Goal: Task Accomplishment & Management: Manage account settings

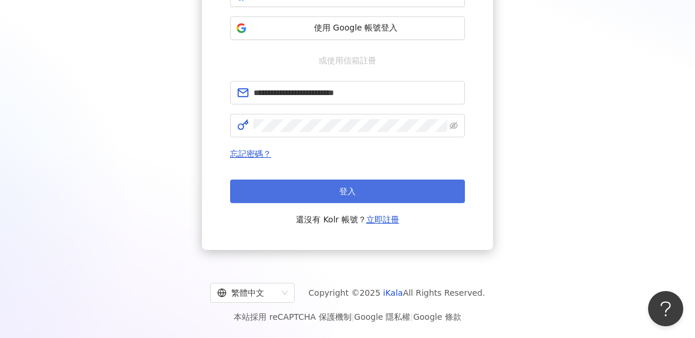
click at [353, 191] on span "登入" at bounding box center [347, 191] width 16 height 9
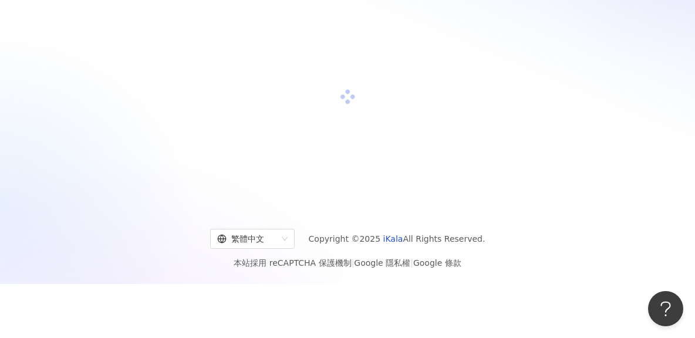
scroll to position [164, 0]
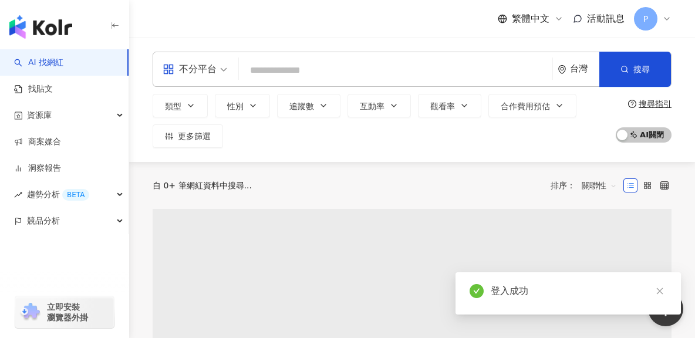
click at [658, 18] on div "P" at bounding box center [653, 18] width 38 height 23
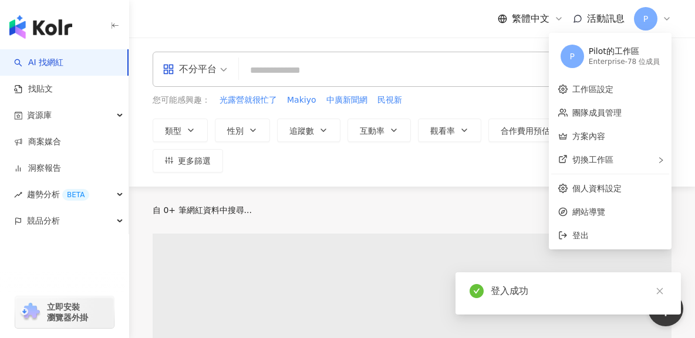
click at [632, 151] on div "切換工作區" at bounding box center [610, 159] width 118 height 23
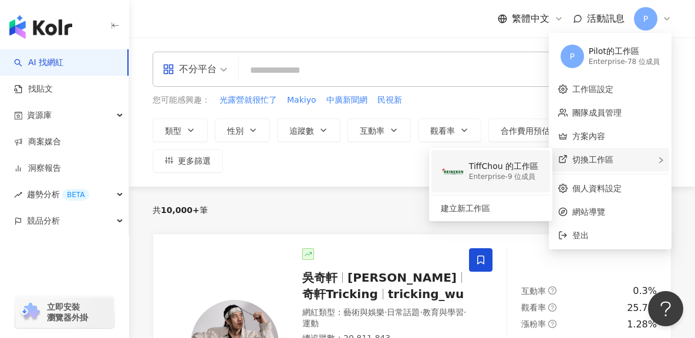
click at [510, 178] on div "Enterprise - 9 位成員" at bounding box center [503, 177] width 69 height 10
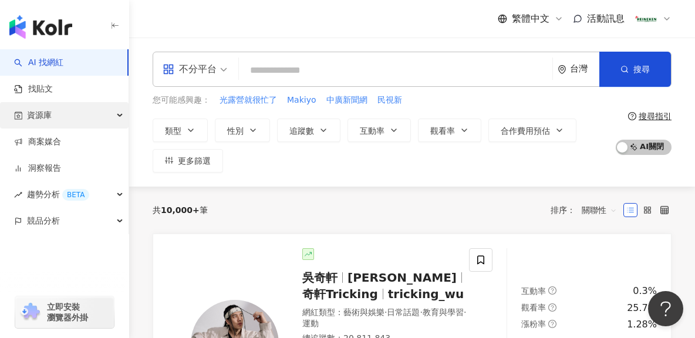
click at [94, 117] on div "資源庫" at bounding box center [64, 115] width 128 height 26
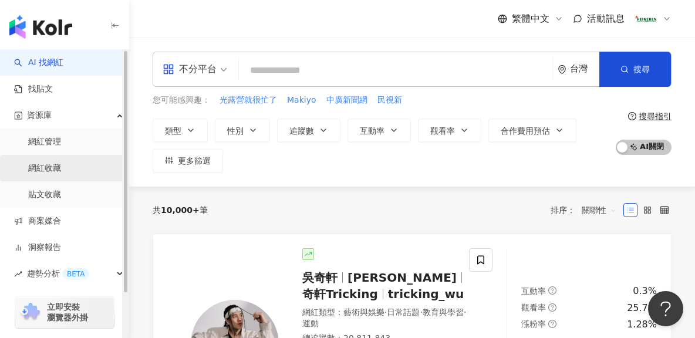
click at [61, 166] on link "網紅收藏" at bounding box center [44, 169] width 33 height 12
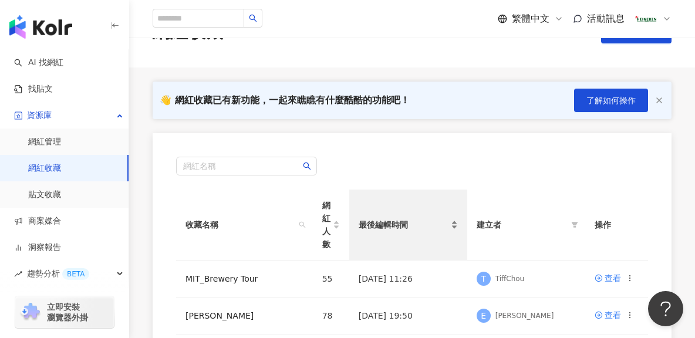
scroll to position [59, 0]
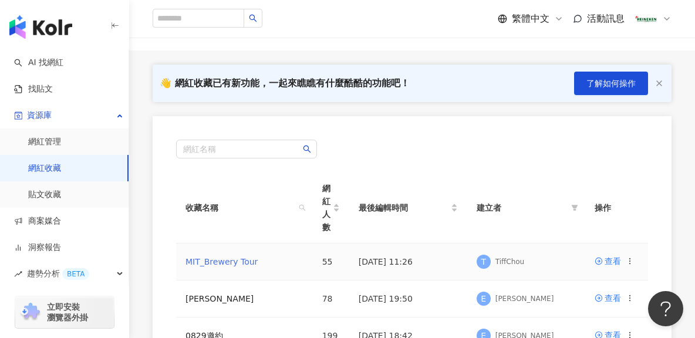
click at [235, 263] on link "MIT_Brewery Tour" at bounding box center [221, 261] width 72 height 9
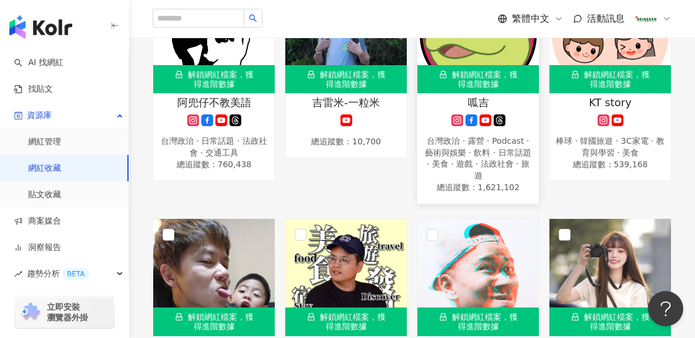
scroll to position [2405, 0]
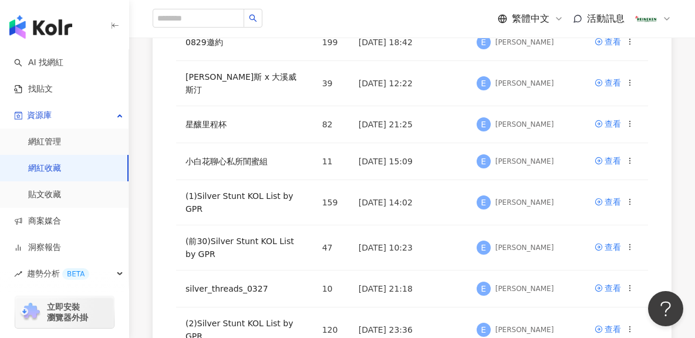
scroll to position [533, 0]
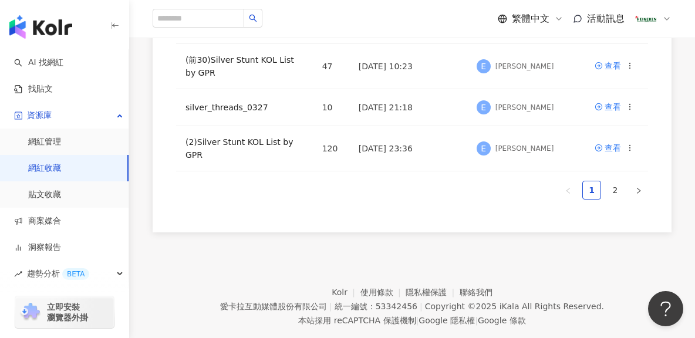
click at [616, 181] on link "2" at bounding box center [615, 190] width 18 height 18
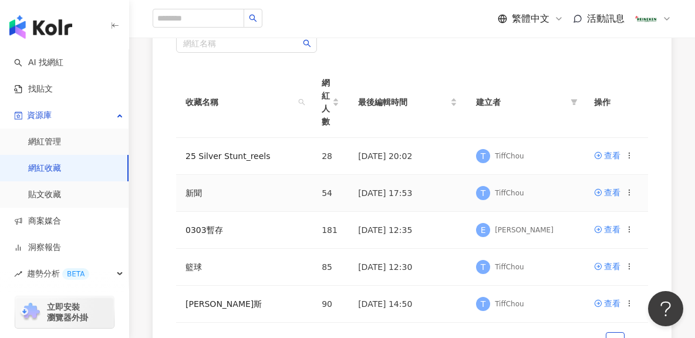
scroll to position [340, 0]
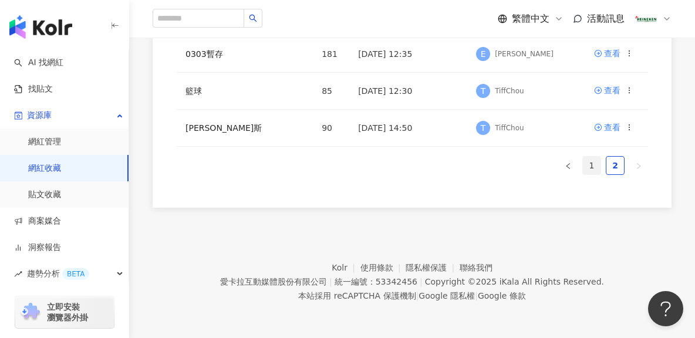
click at [588, 165] on link "1" at bounding box center [592, 166] width 18 height 18
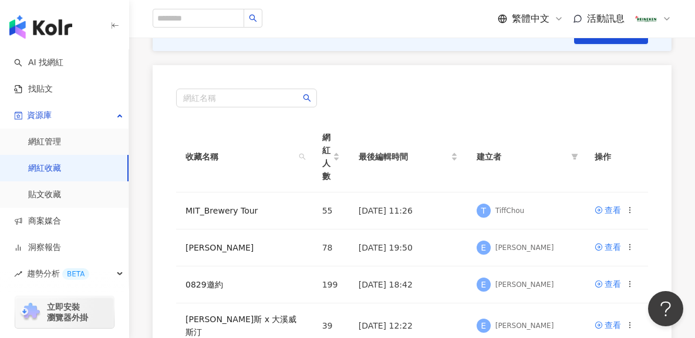
scroll to position [0, 0]
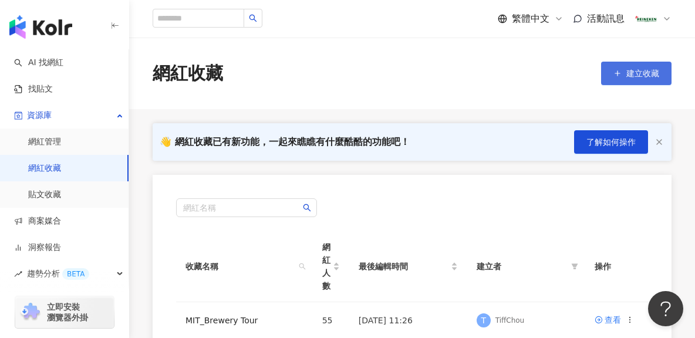
click at [646, 62] on button "建立收藏" at bounding box center [636, 73] width 70 height 23
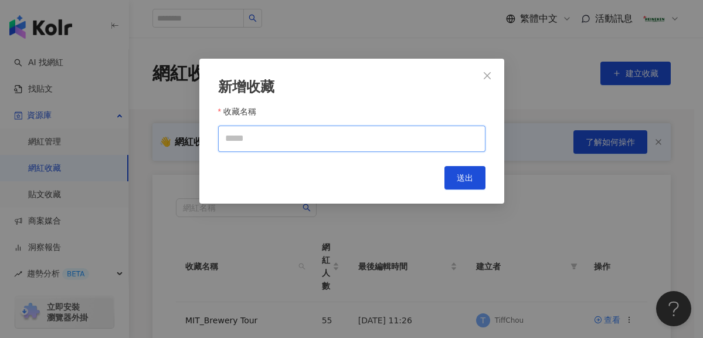
drag, startPoint x: 312, startPoint y: 141, endPoint x: 319, endPoint y: 139, distance: 7.3
click at [315, 140] on input "收藏名稱" at bounding box center [352, 139] width 268 height 26
type input "*"
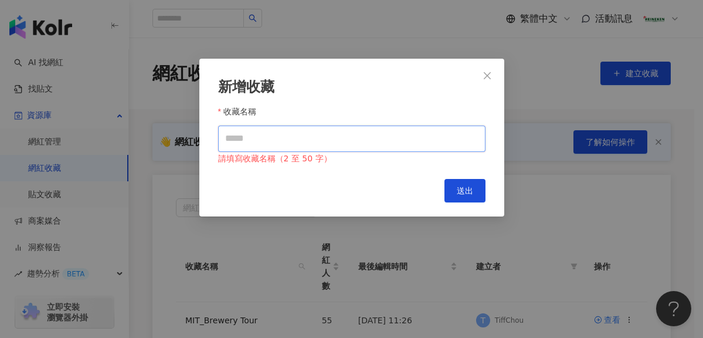
type input "*"
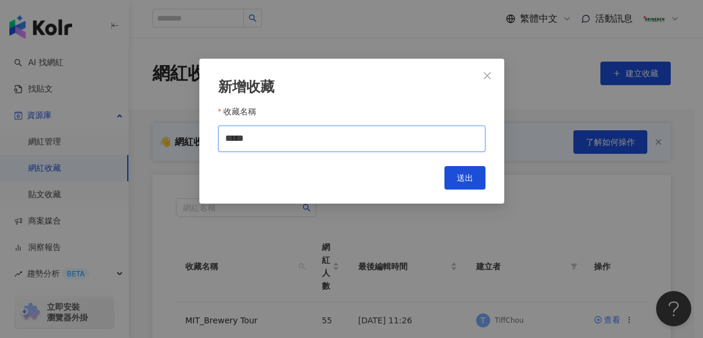
type input "*****"
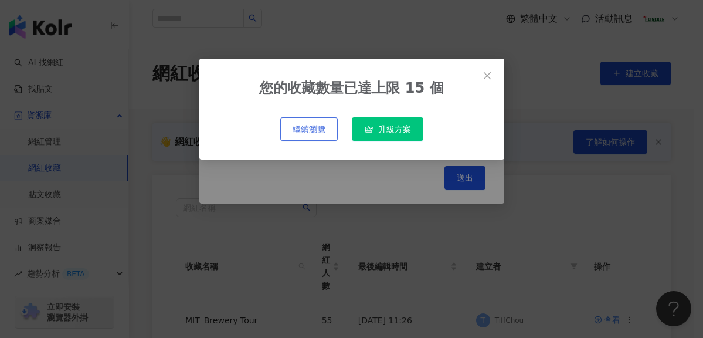
click at [319, 127] on span "繼續瀏覽" at bounding box center [309, 128] width 33 height 9
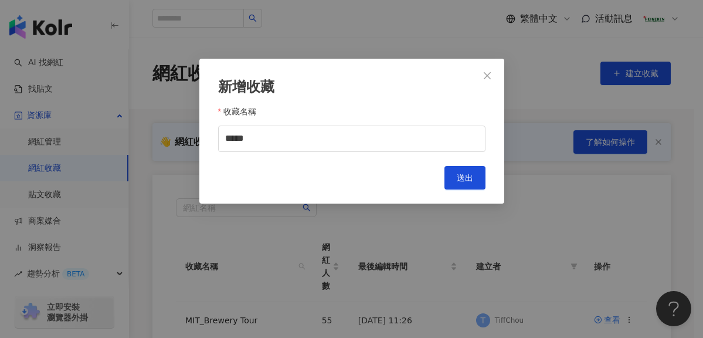
click at [471, 176] on span "送出" at bounding box center [465, 177] width 16 height 9
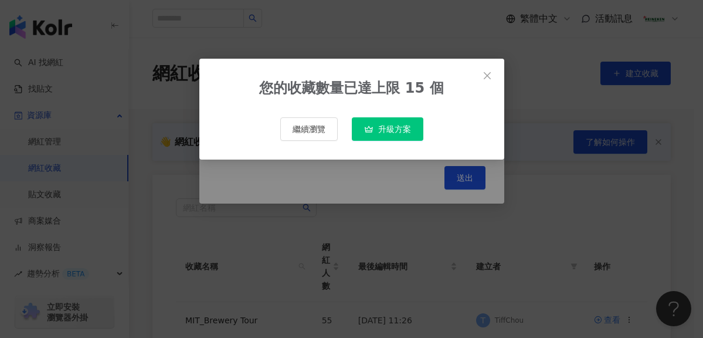
click at [493, 77] on span "Close" at bounding box center [487, 75] width 23 height 9
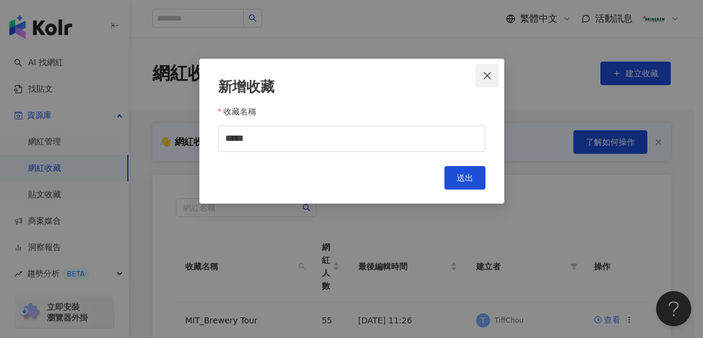
click at [484, 76] on icon "close" at bounding box center [487, 75] width 9 height 9
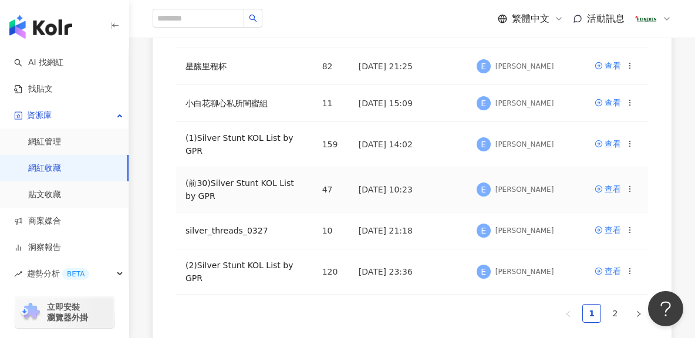
scroll to position [411, 0]
click at [612, 304] on link "2" at bounding box center [615, 313] width 18 height 18
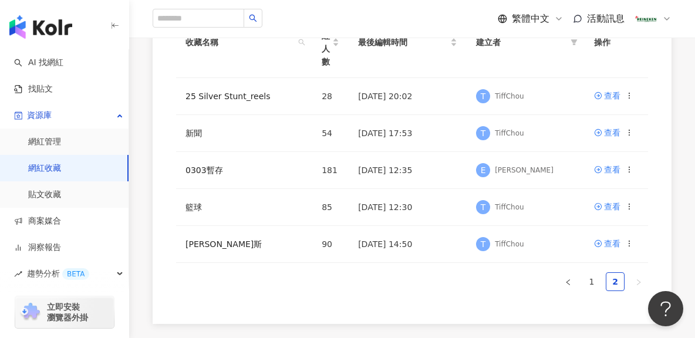
scroll to position [223, 0]
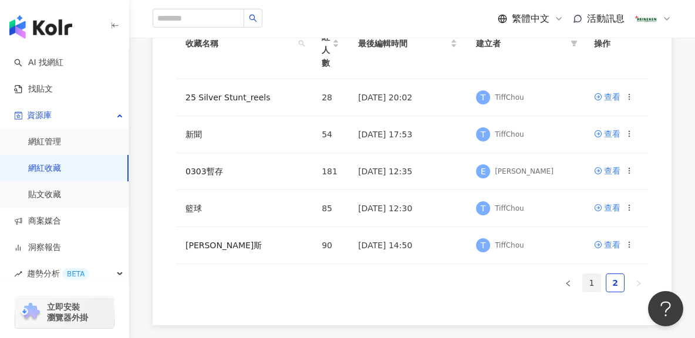
click at [590, 286] on link "1" at bounding box center [592, 283] width 18 height 18
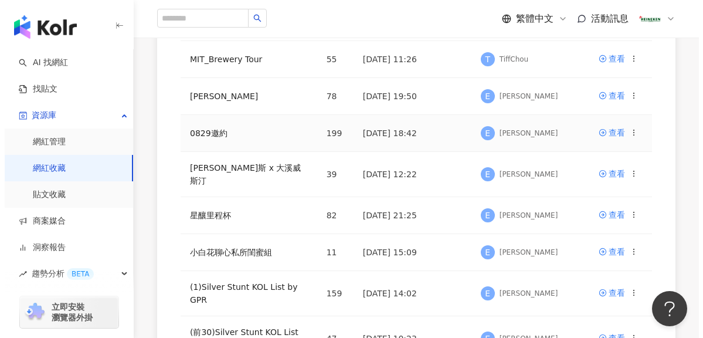
scroll to position [282, 0]
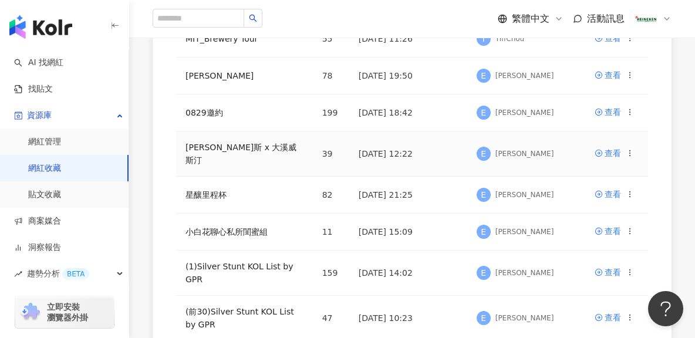
click at [628, 149] on icon at bounding box center [629, 153] width 8 height 8
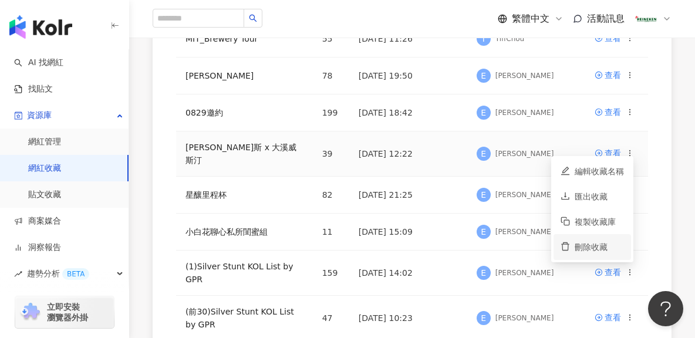
click at [585, 246] on div "刪除收藏" at bounding box center [598, 247] width 49 height 13
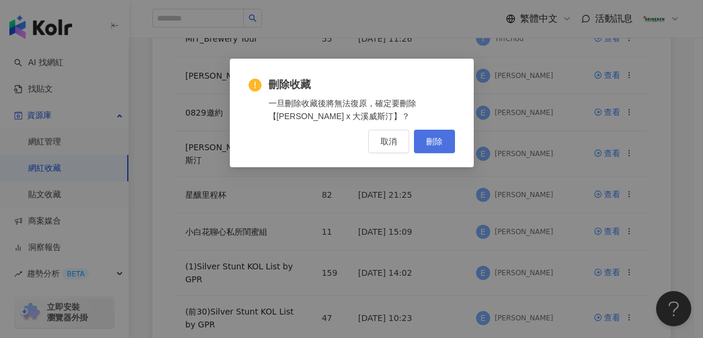
click at [438, 141] on span "刪除" at bounding box center [435, 141] width 16 height 9
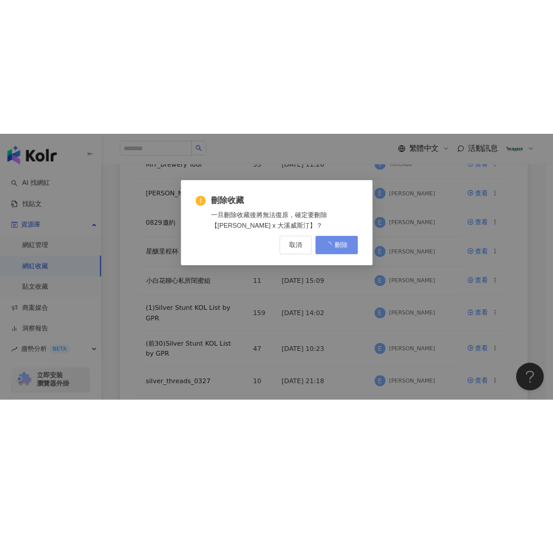
scroll to position [0, 0]
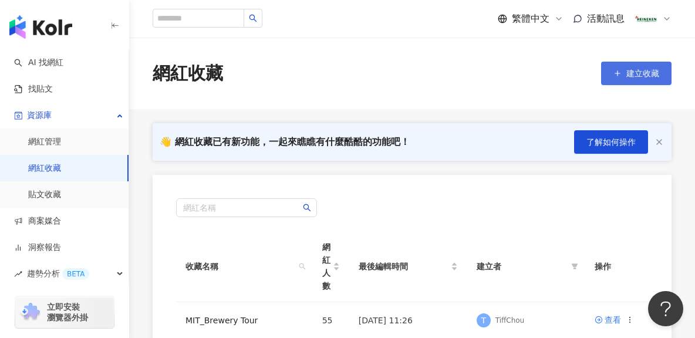
click at [611, 69] on button "建立收藏" at bounding box center [636, 73] width 70 height 23
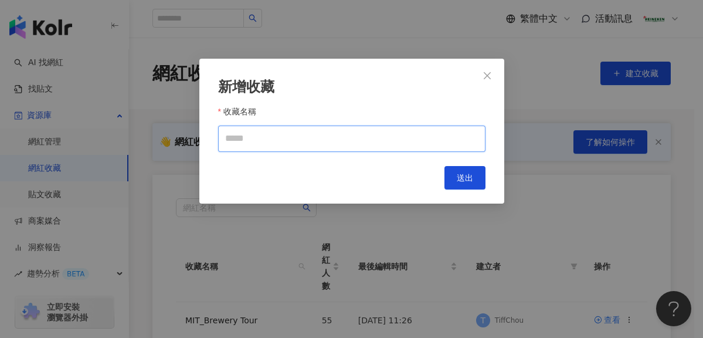
click at [302, 140] on input "收藏名稱" at bounding box center [352, 139] width 268 height 26
type input "*****"
click at [463, 176] on span "送出" at bounding box center [465, 177] width 16 height 9
